Goal: Task Accomplishment & Management: Manage account settings

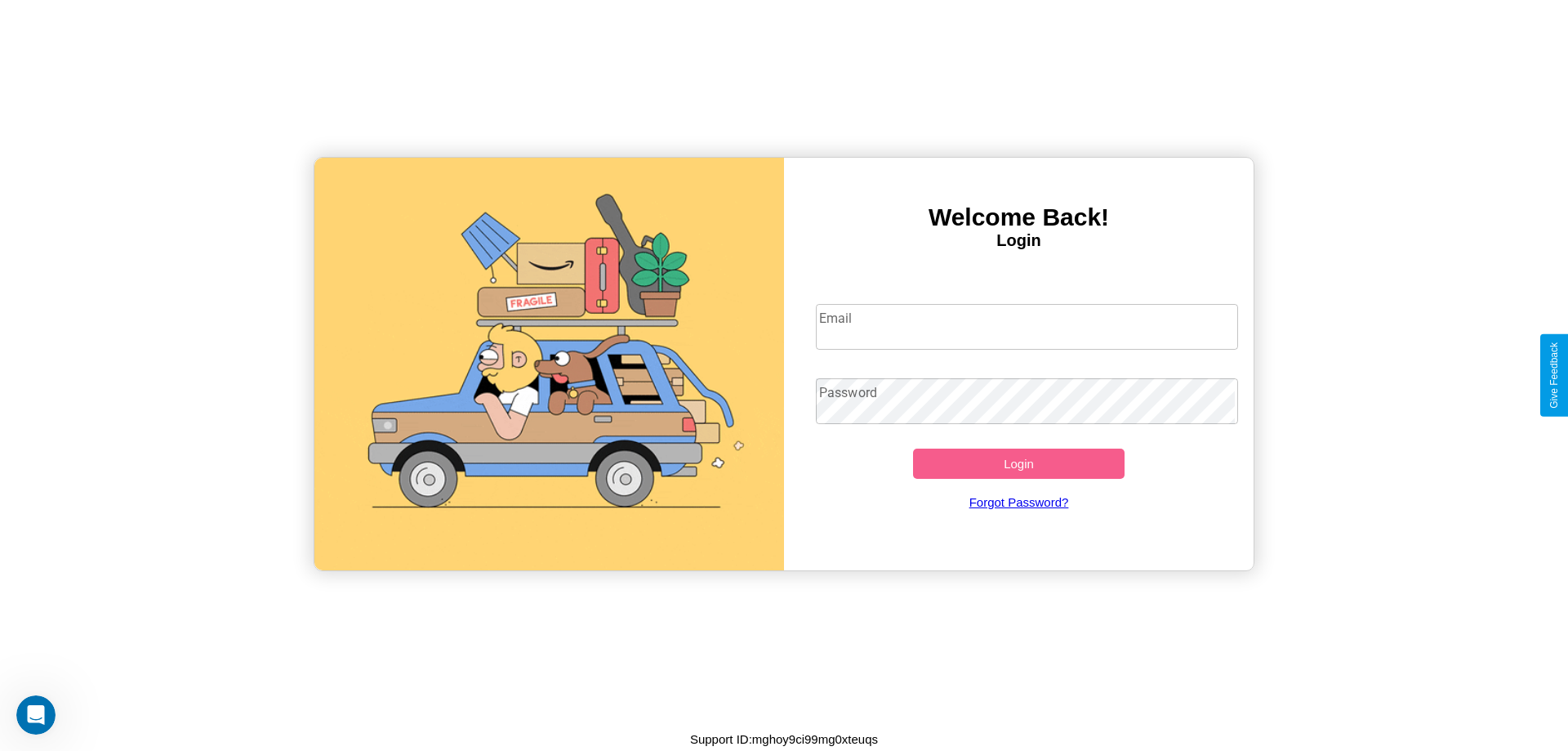
click at [1027, 326] on input "Email" at bounding box center [1027, 327] width 423 height 46
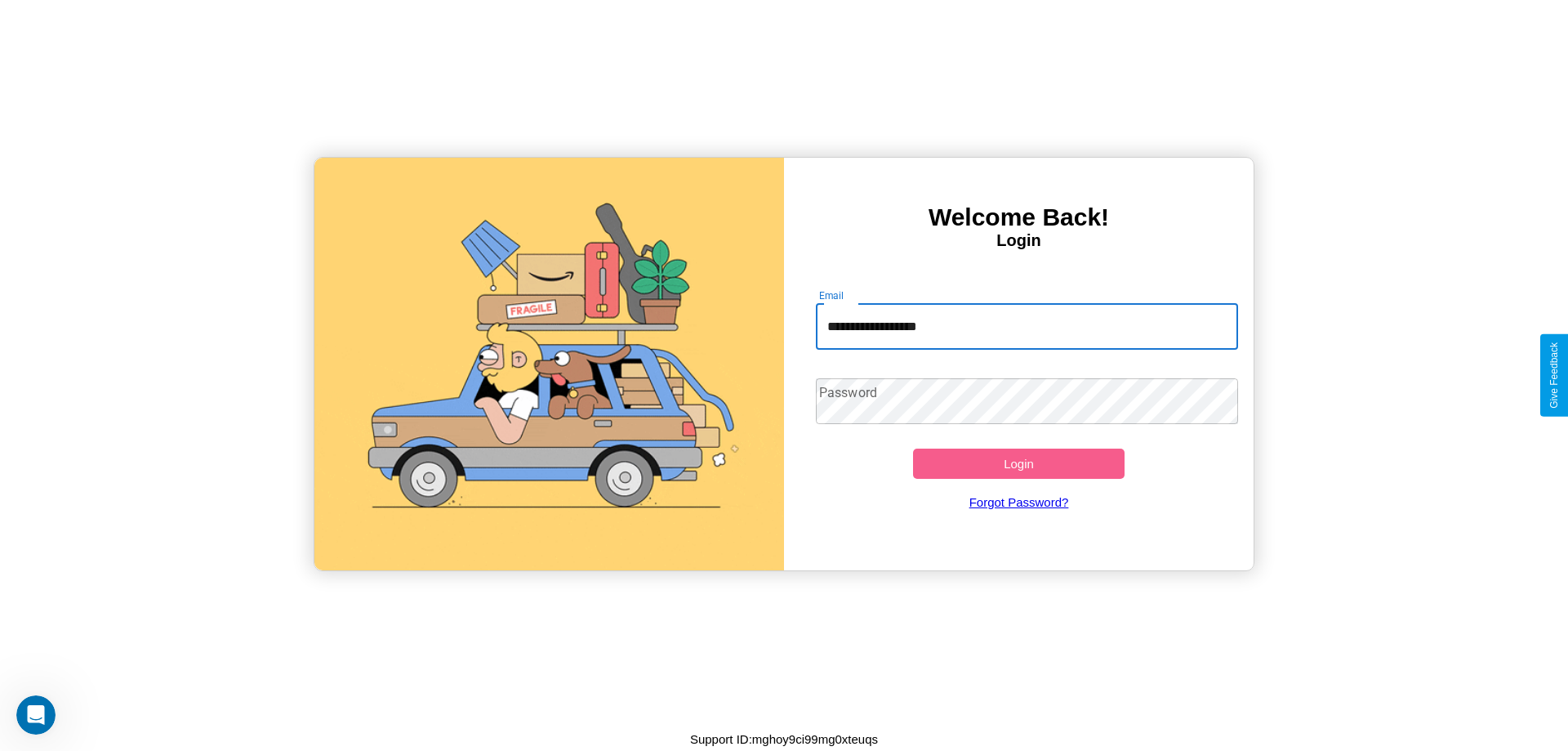
type input "**********"
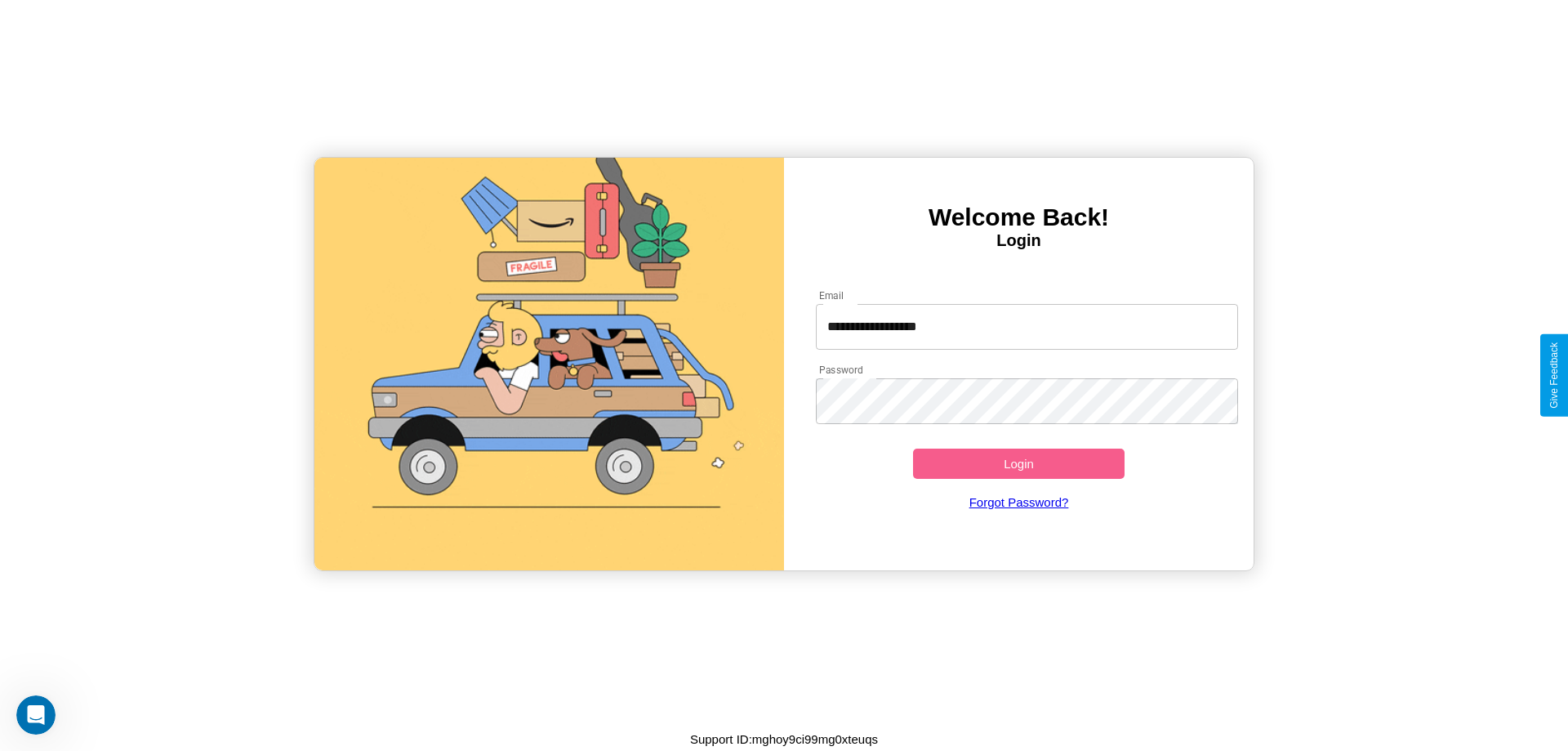
click at [1018, 463] on button "Login" at bounding box center [1018, 464] width 211 height 30
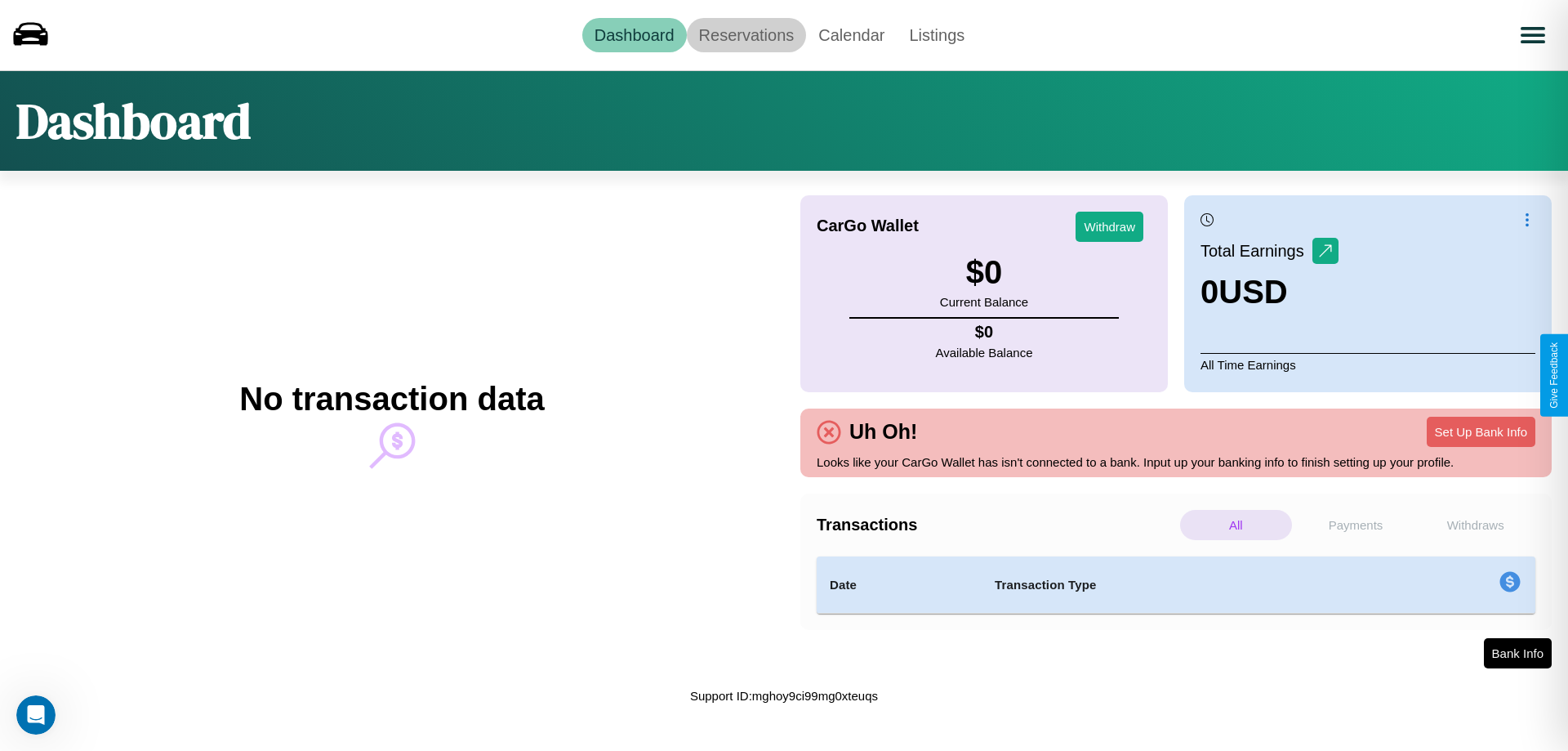
click at [746, 34] on link "Reservations" at bounding box center [747, 35] width 120 height 34
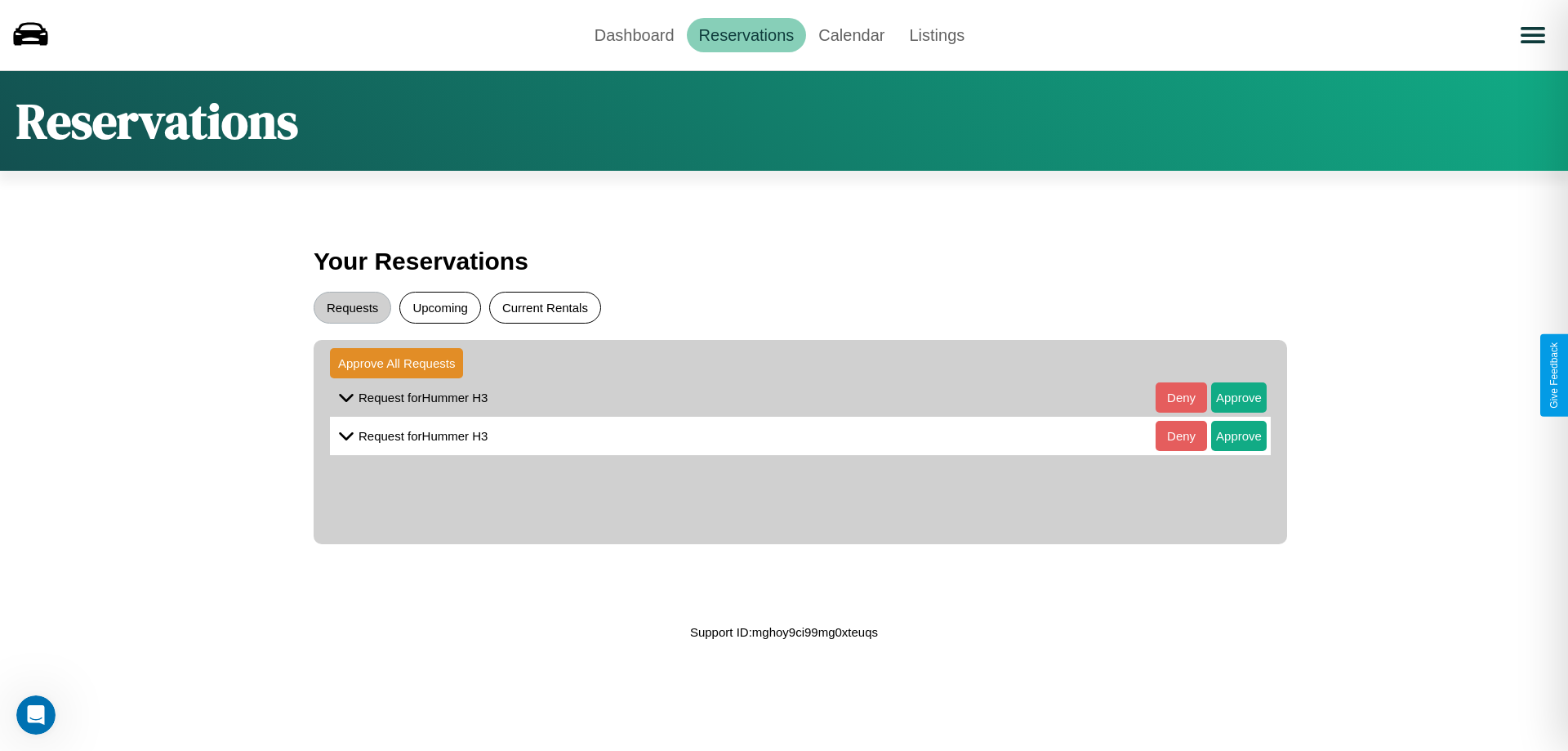
click at [545, 307] on button "Current Rentals" at bounding box center [544, 307] width 111 height 31
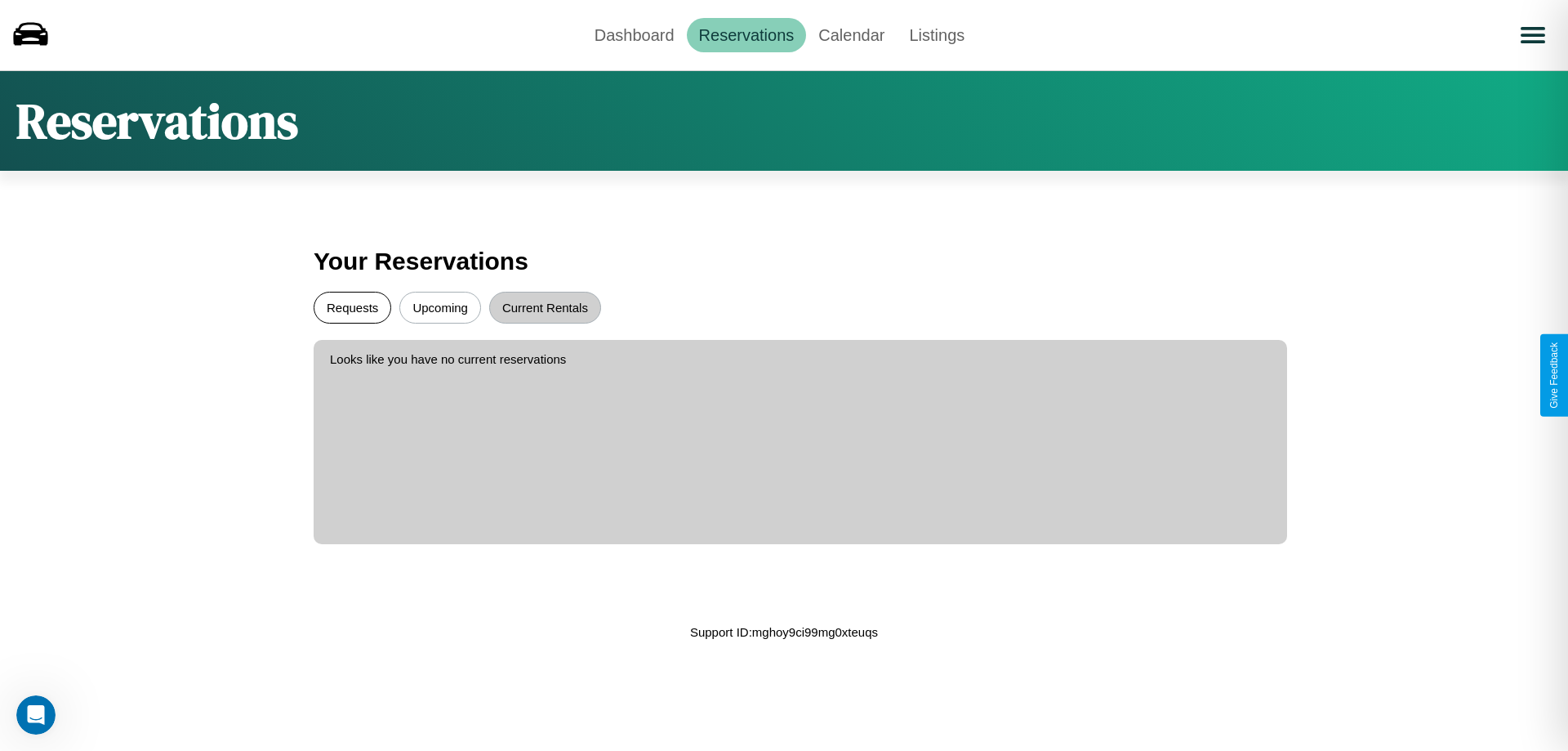
click at [352, 307] on button "Requests" at bounding box center [352, 307] width 77 height 31
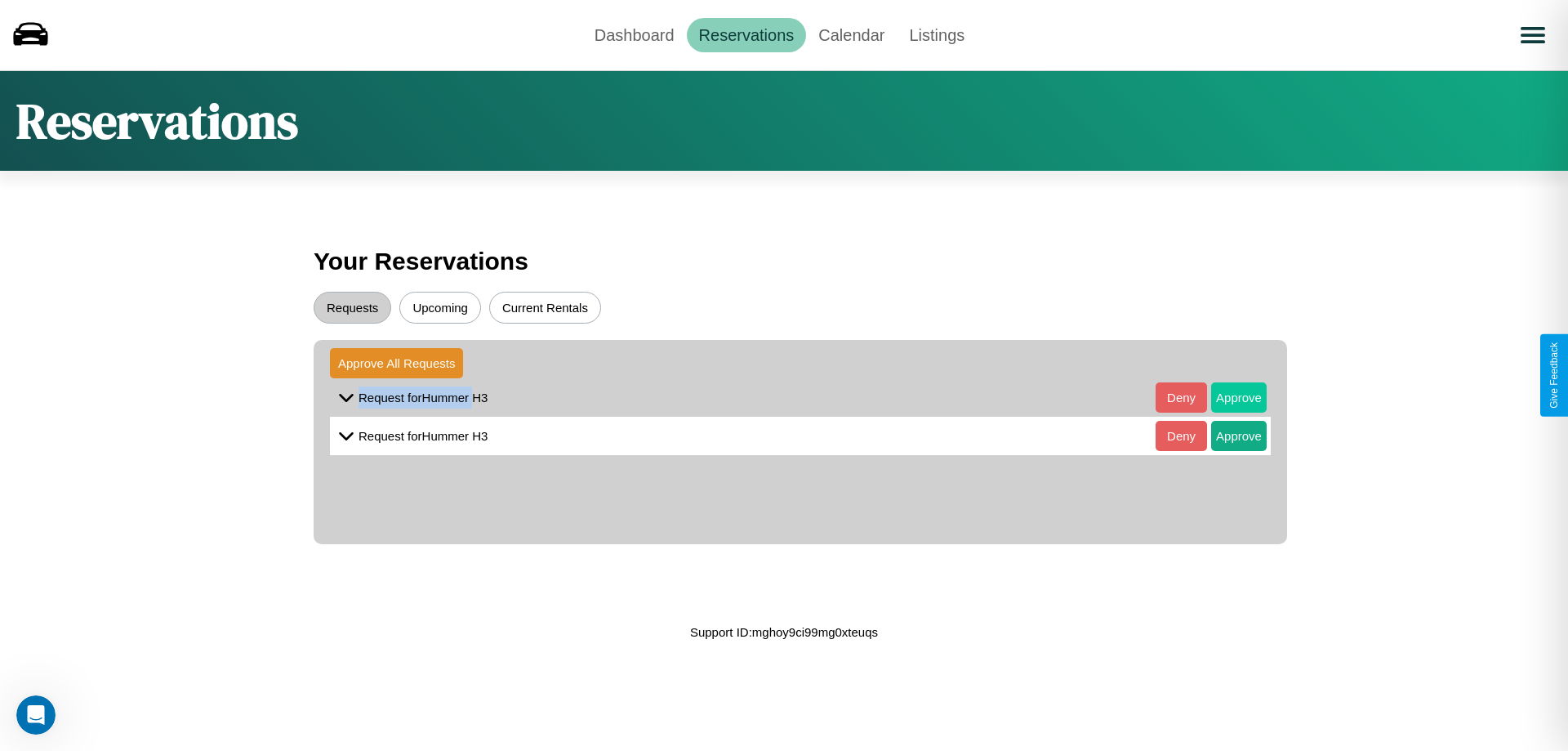
click at [1227, 397] on button "Approve" at bounding box center [1238, 397] width 55 height 30
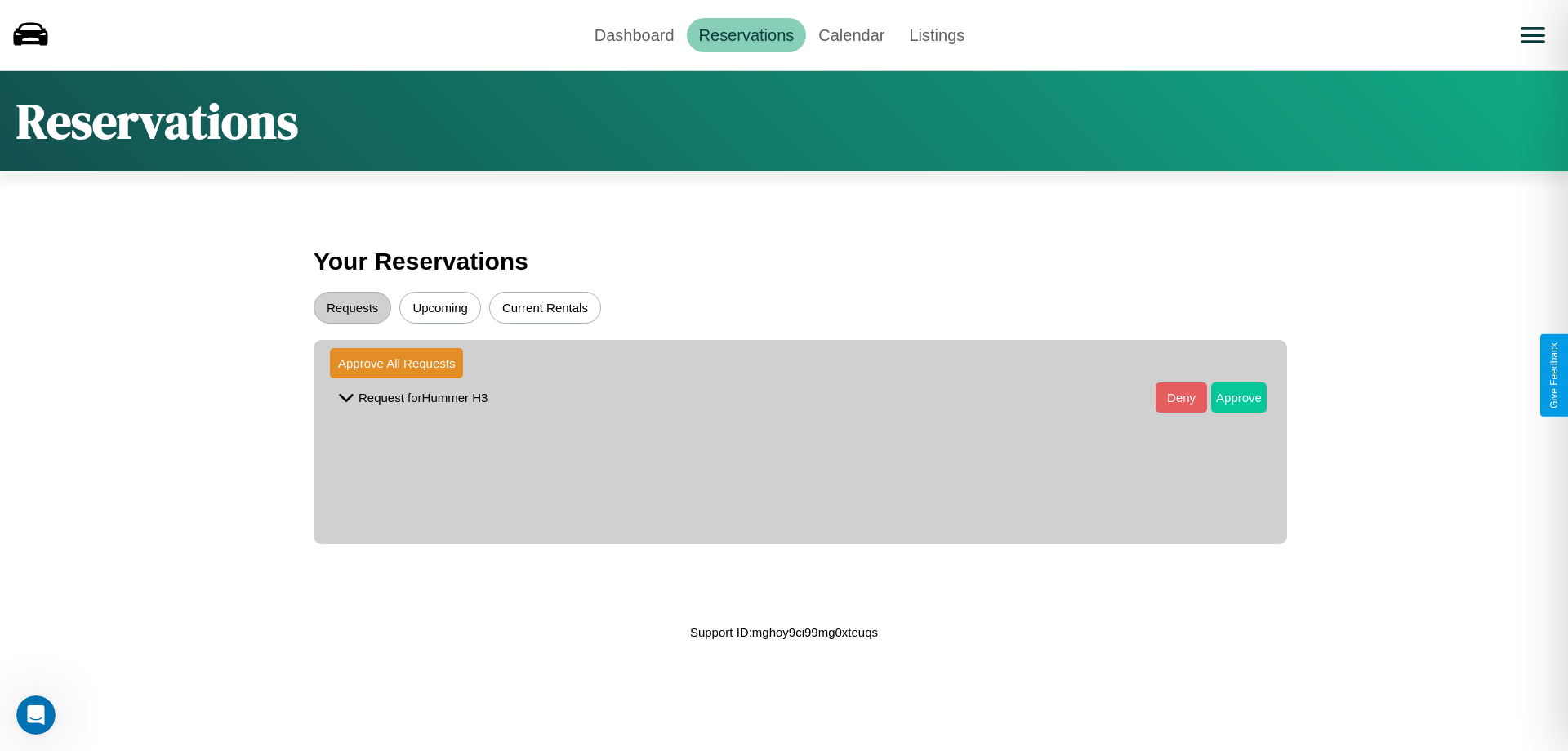
click at [1227, 397] on button "Approve" at bounding box center [1238, 397] width 55 height 30
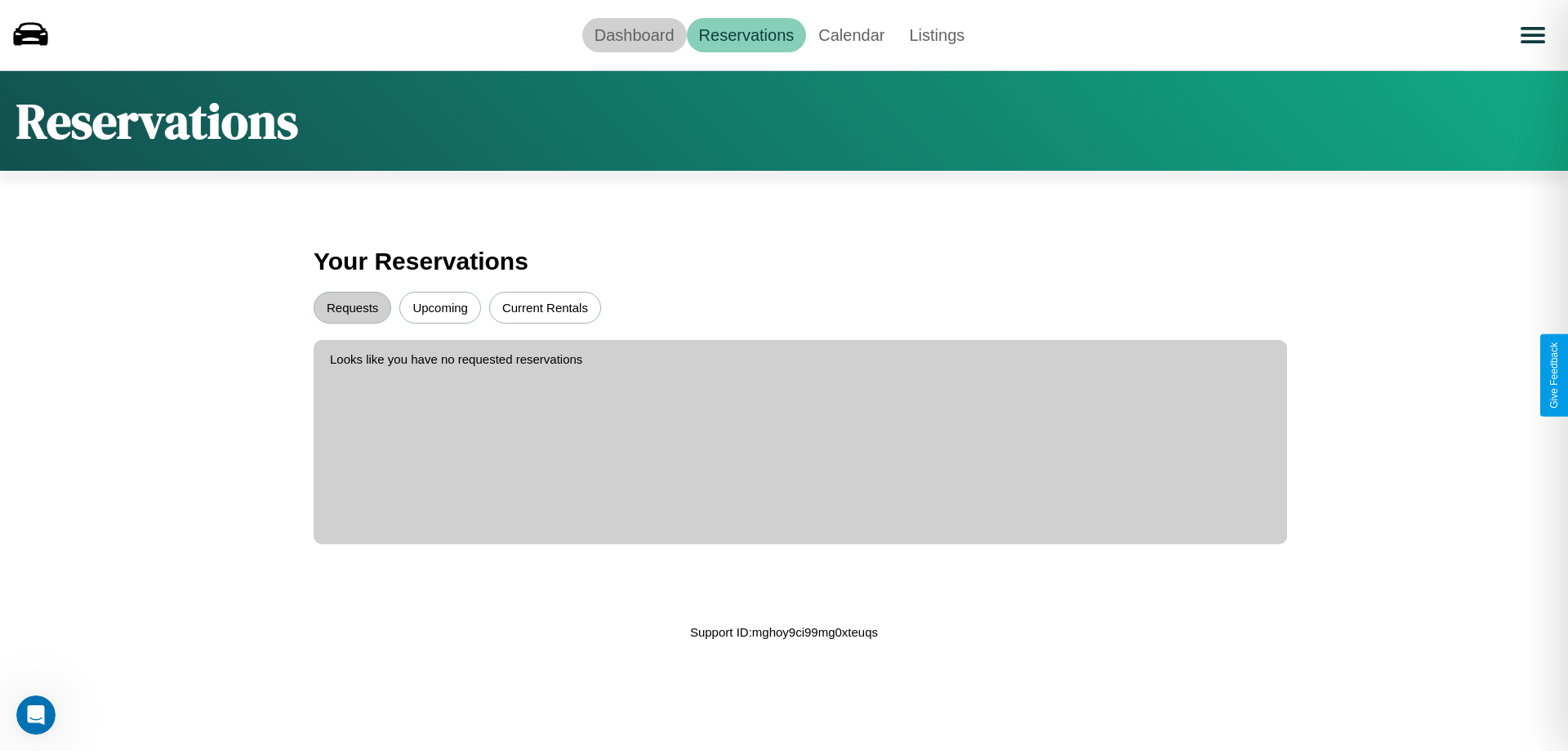
click at [633, 34] on link "Dashboard" at bounding box center [634, 35] width 105 height 34
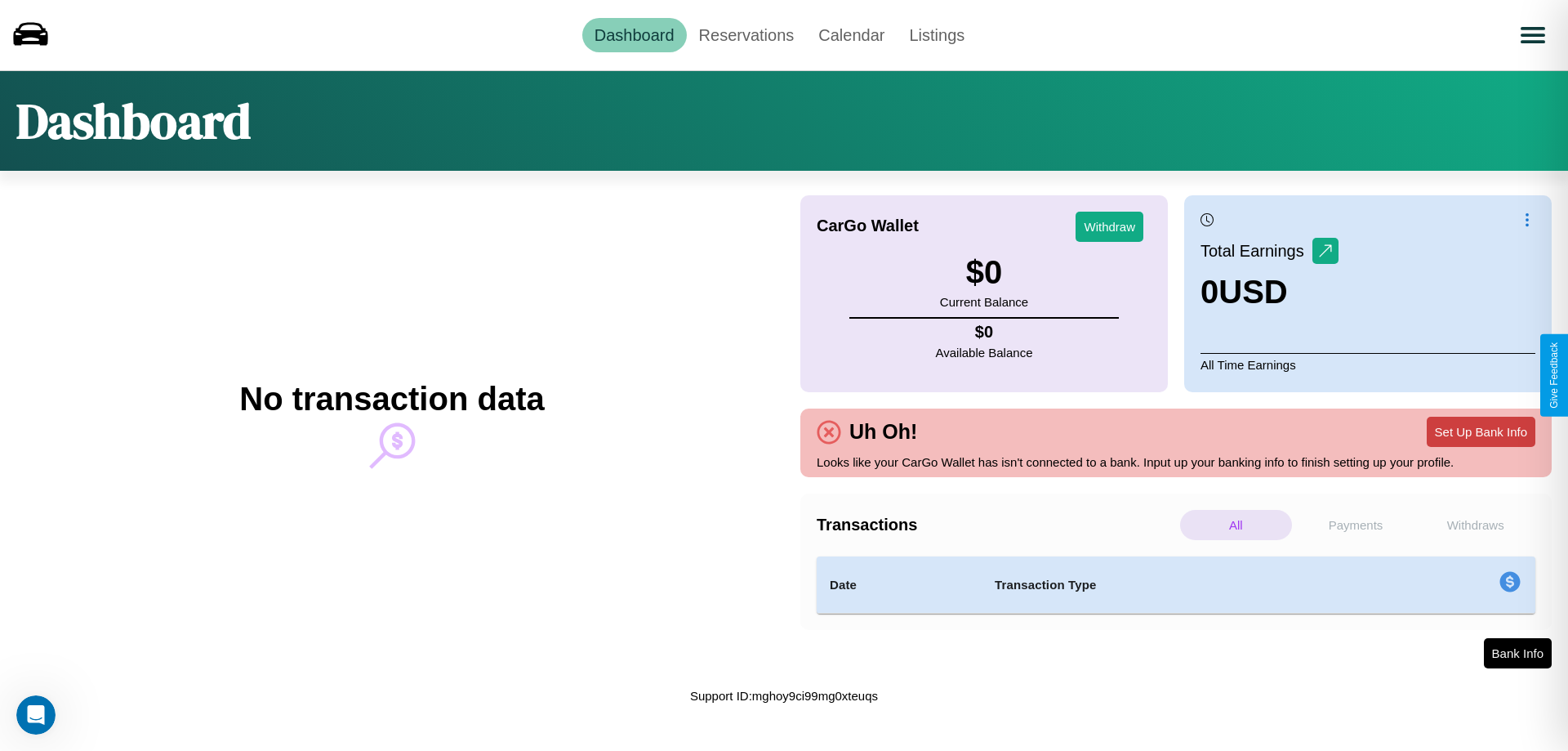
click at [1480, 432] on button "Set Up Bank Info" at bounding box center [1481, 432] width 109 height 30
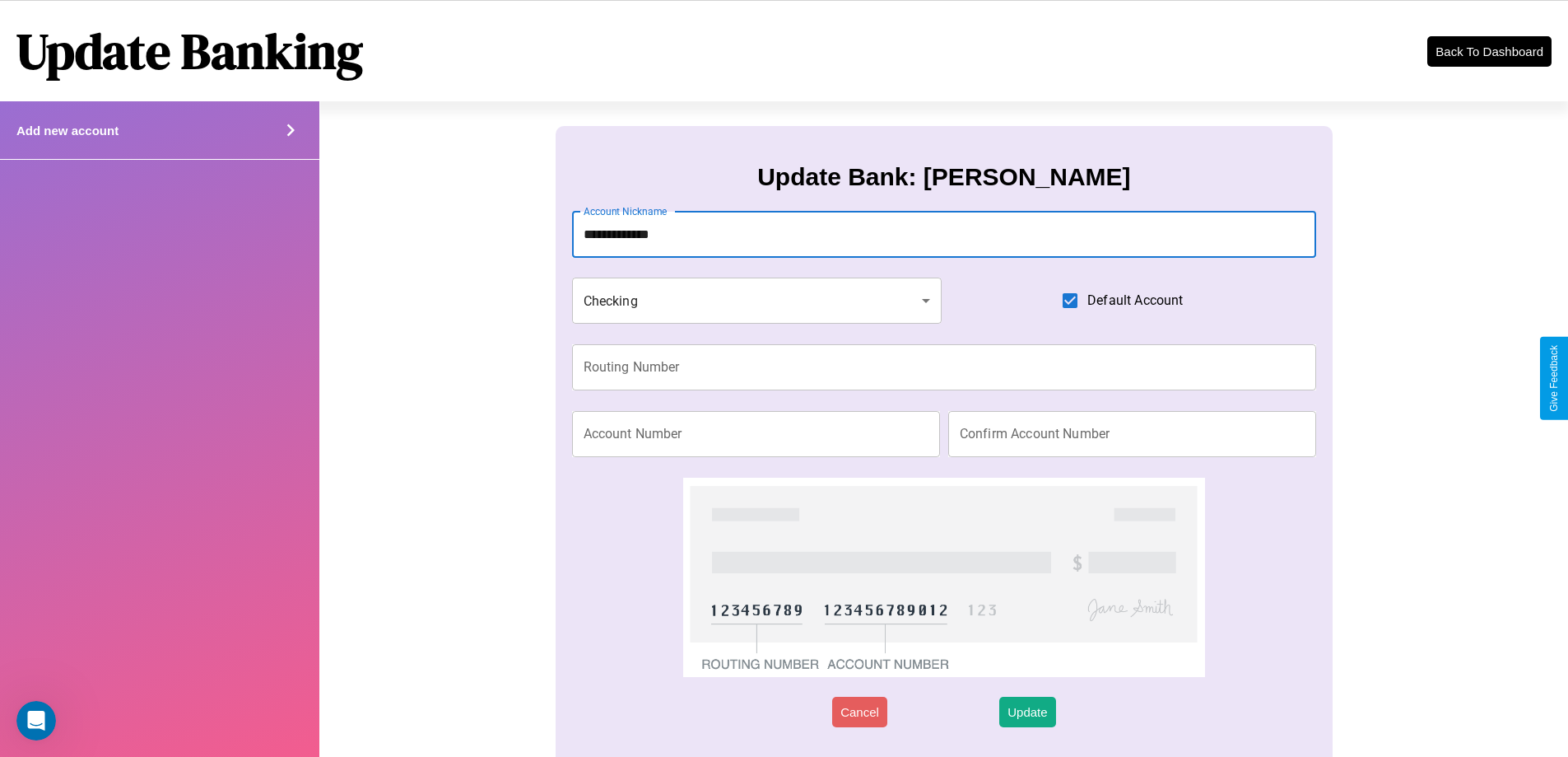
type input "**********"
